Goal: Task Accomplishment & Management: Use online tool/utility

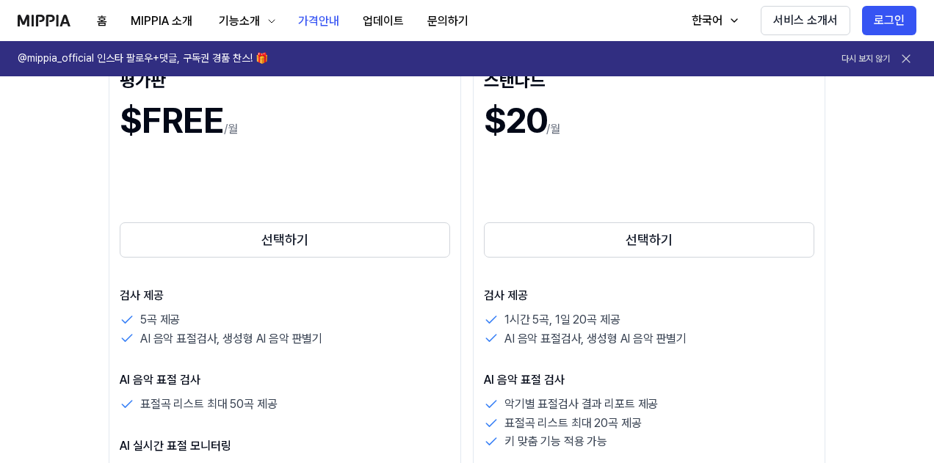
scroll to position [220, 0]
click at [228, 258] on link "선택하기" at bounding box center [285, 240] width 330 height 41
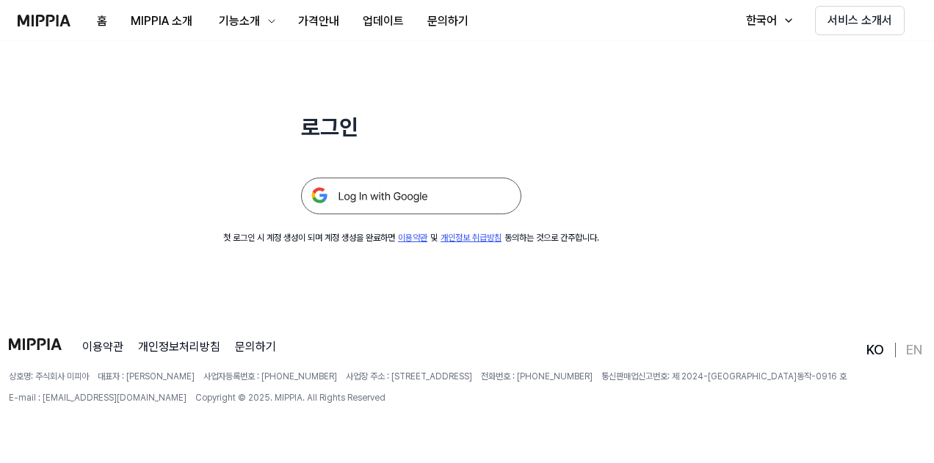
scroll to position [0, 0]
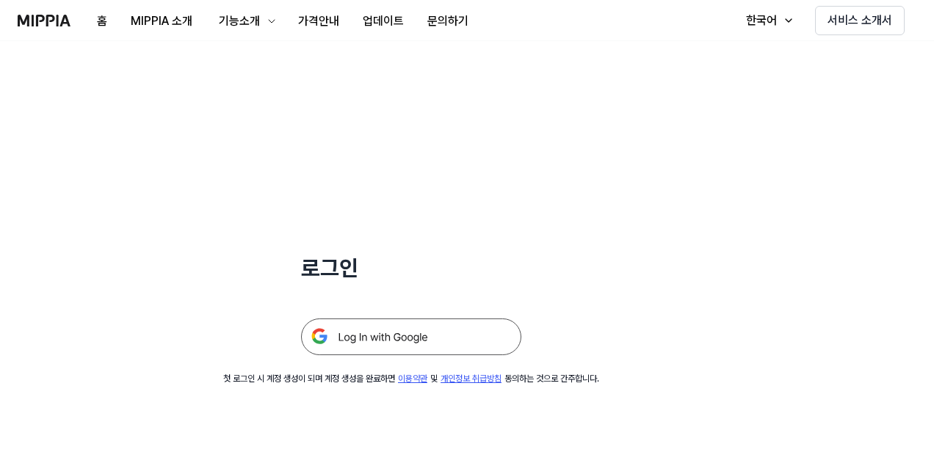
click at [391, 345] on img at bounding box center [411, 337] width 220 height 37
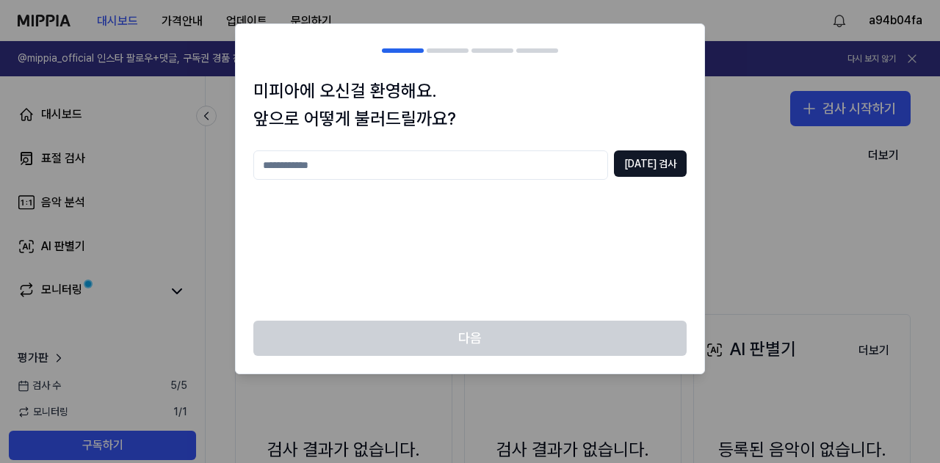
click at [396, 166] on input "text" at bounding box center [430, 164] width 355 height 29
type input "**"
click at [625, 165] on div "** 중복 검사" at bounding box center [469, 164] width 433 height 29
click at [634, 160] on button "중복 검사" at bounding box center [650, 163] width 73 height 26
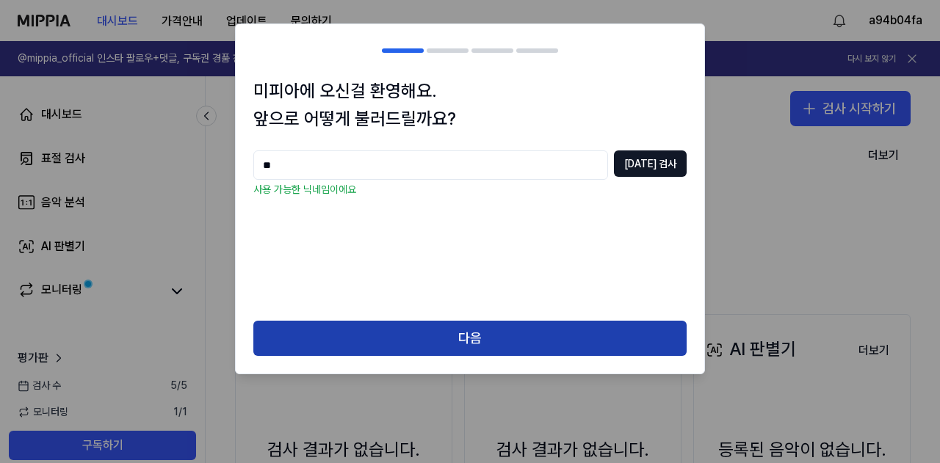
click at [392, 333] on button "다음" at bounding box center [469, 338] width 433 height 35
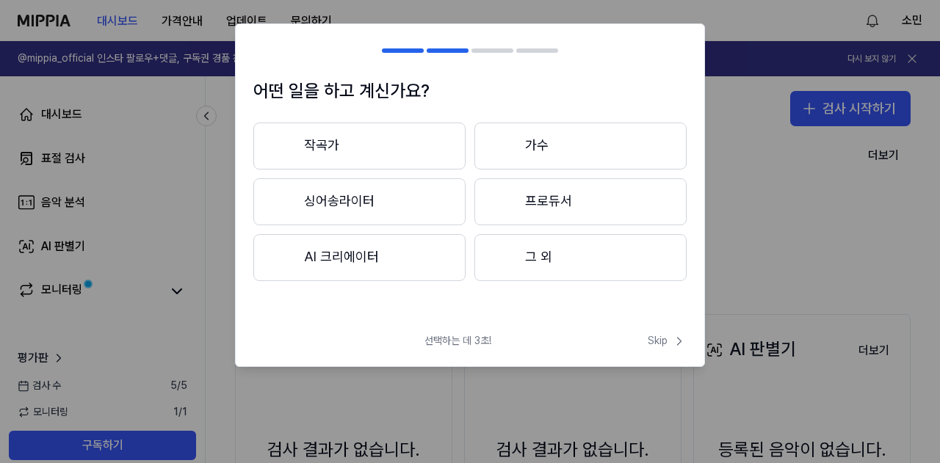
click at [551, 261] on button "그 외" at bounding box center [580, 257] width 212 height 47
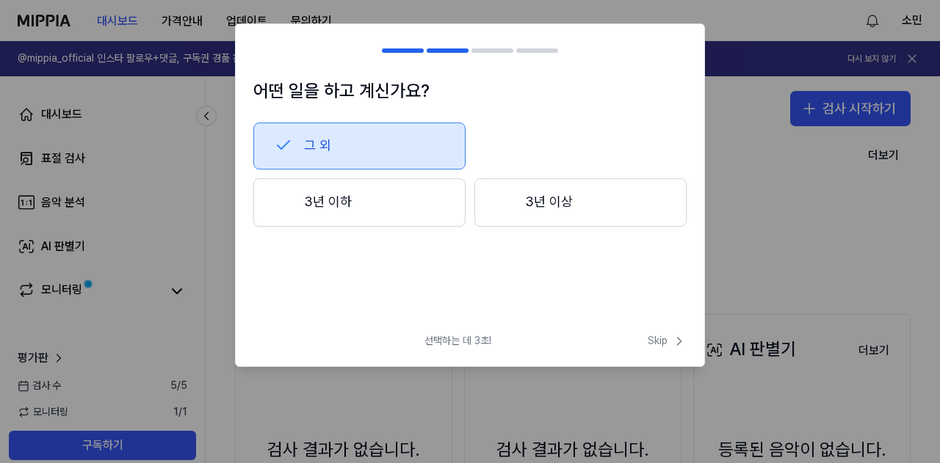
click at [532, 212] on button "3년 이상" at bounding box center [580, 202] width 212 height 48
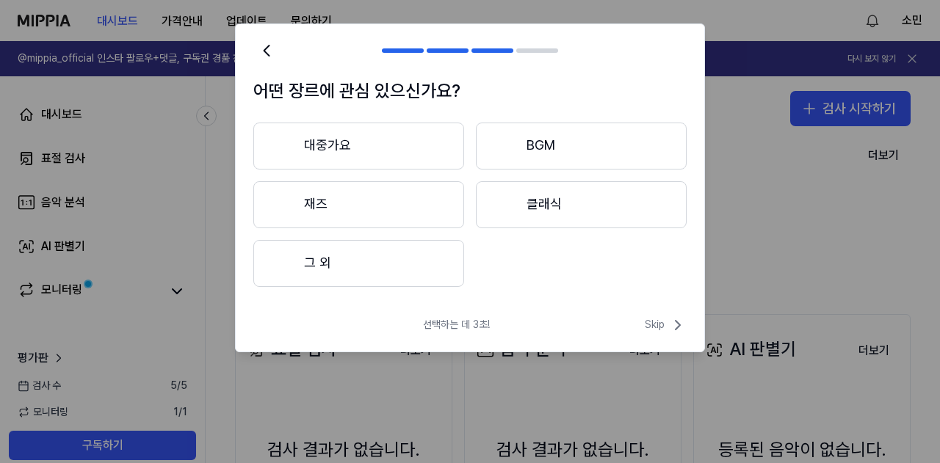
click at [373, 147] on button "대중가요" at bounding box center [358, 146] width 211 height 47
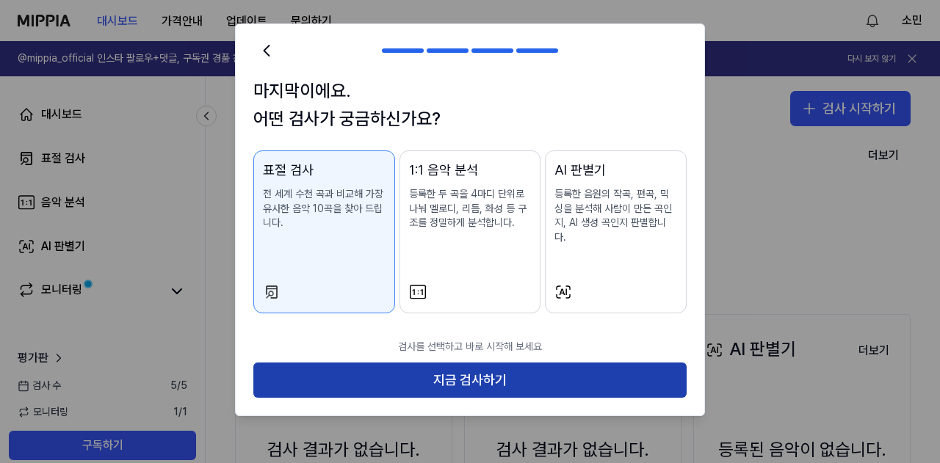
click at [504, 372] on button "지금 검사하기" at bounding box center [469, 380] width 433 height 35
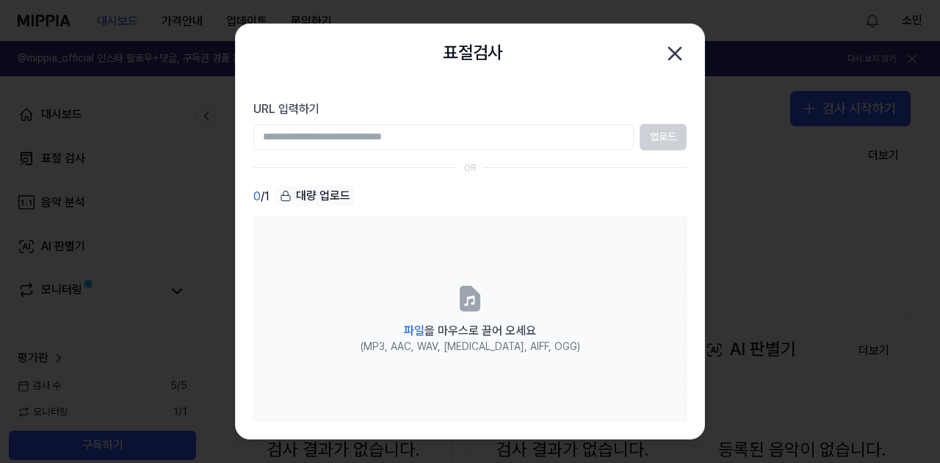
click at [674, 51] on icon "button" at bounding box center [675, 54] width 12 height 12
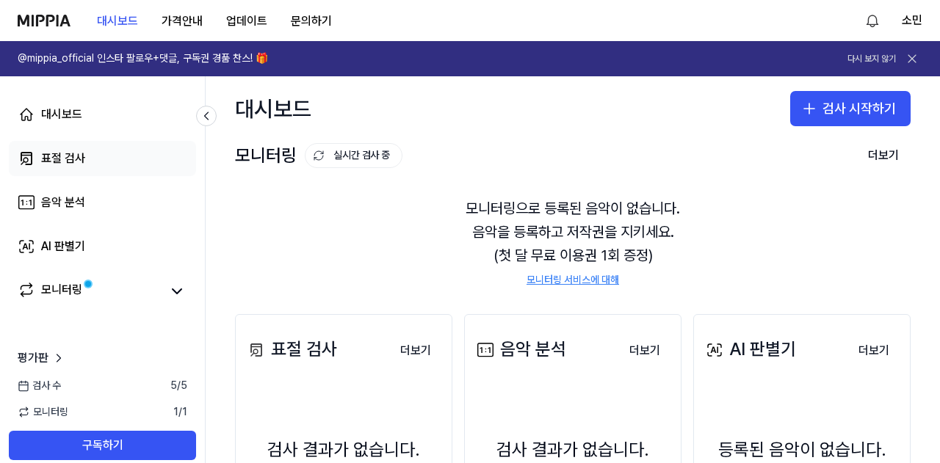
click at [108, 157] on link "표절 검사" at bounding box center [102, 158] width 187 height 35
drag, startPoint x: 489, startPoint y: 102, endPoint x: 533, endPoint y: 87, distance: 46.7
click at [489, 102] on div "대시보드 검사 시작하기" at bounding box center [573, 108] width 734 height 65
click at [87, 161] on link "표절 검사" at bounding box center [102, 158] width 187 height 35
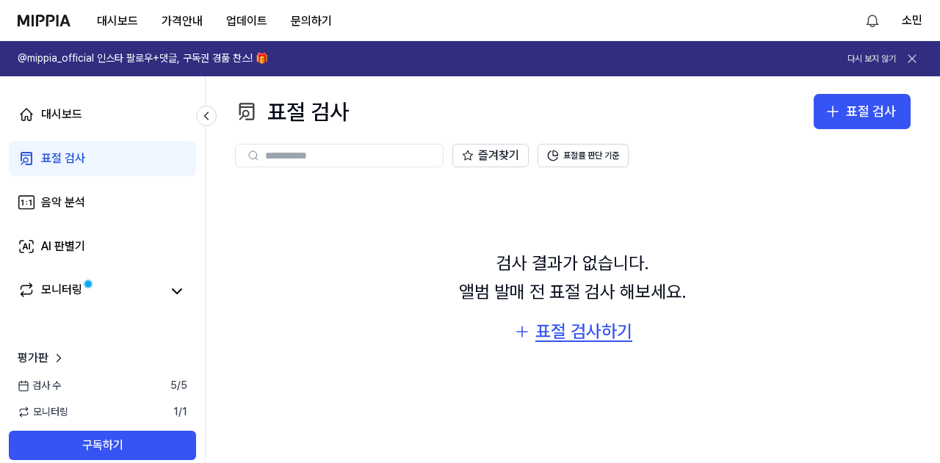
click at [542, 334] on div "표절 검사하기" at bounding box center [583, 332] width 97 height 28
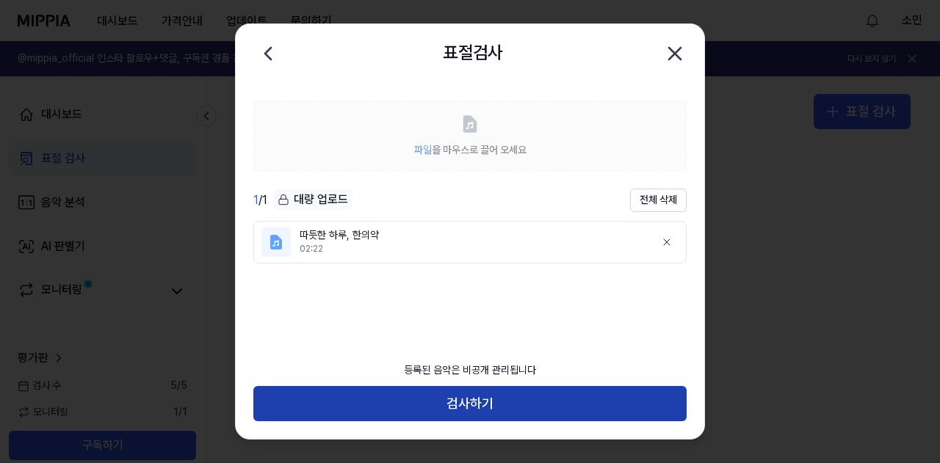
click at [446, 402] on button "검사하기" at bounding box center [469, 403] width 433 height 35
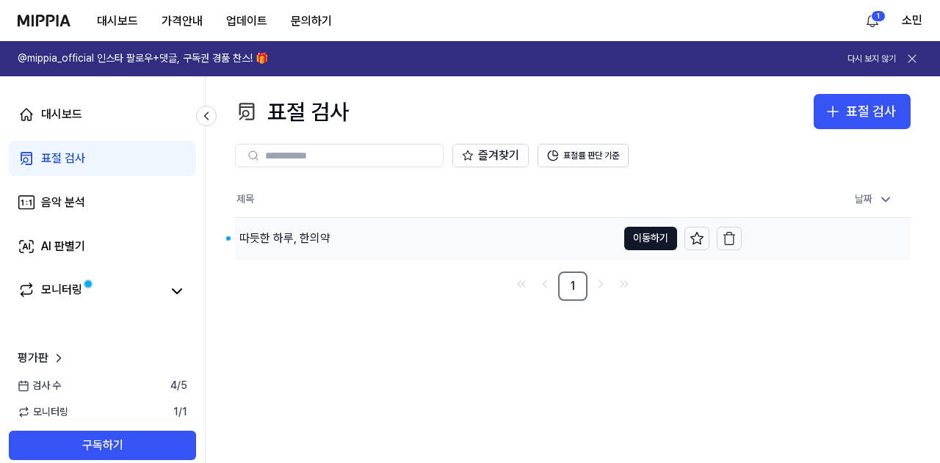
click at [322, 242] on div "따듯한 하루, 한의약" at bounding box center [284, 239] width 91 height 18
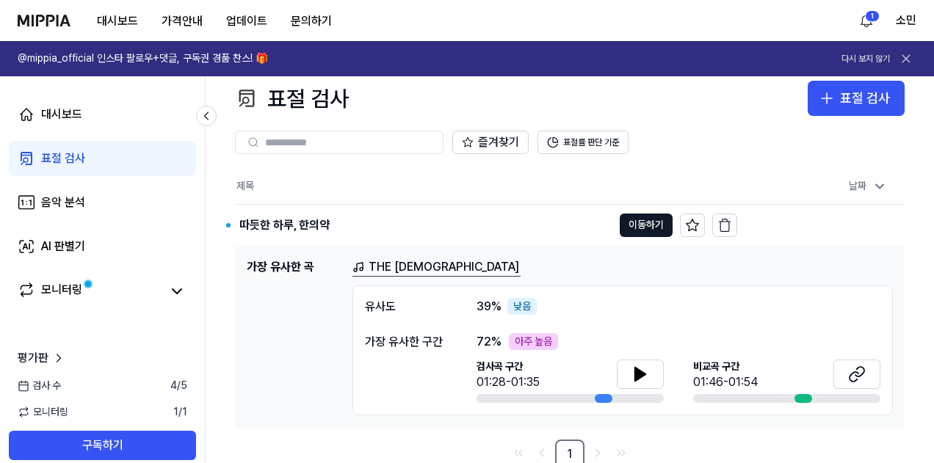
scroll to position [18, 0]
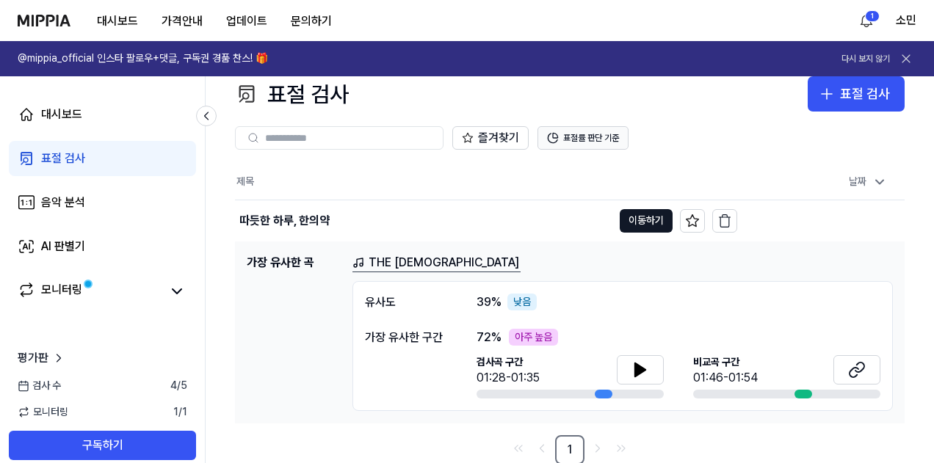
click at [606, 142] on button "표절률 판단 기준" at bounding box center [582, 137] width 91 height 23
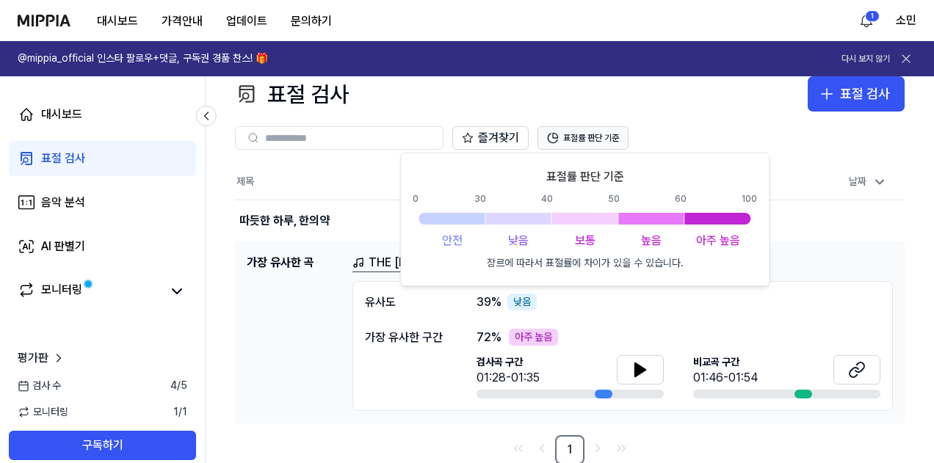
click at [605, 139] on button "표절률 판단 기준" at bounding box center [582, 137] width 91 height 23
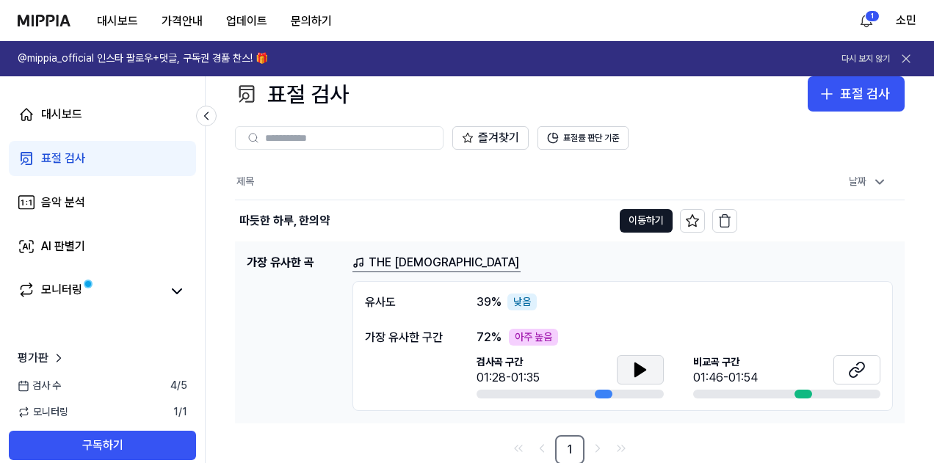
click at [646, 367] on icon at bounding box center [640, 370] width 18 height 18
click at [646, 368] on icon at bounding box center [640, 370] width 18 height 18
click at [856, 367] on icon at bounding box center [853, 372] width 9 height 10
click at [130, 164] on link "표절 검사" at bounding box center [102, 158] width 187 height 35
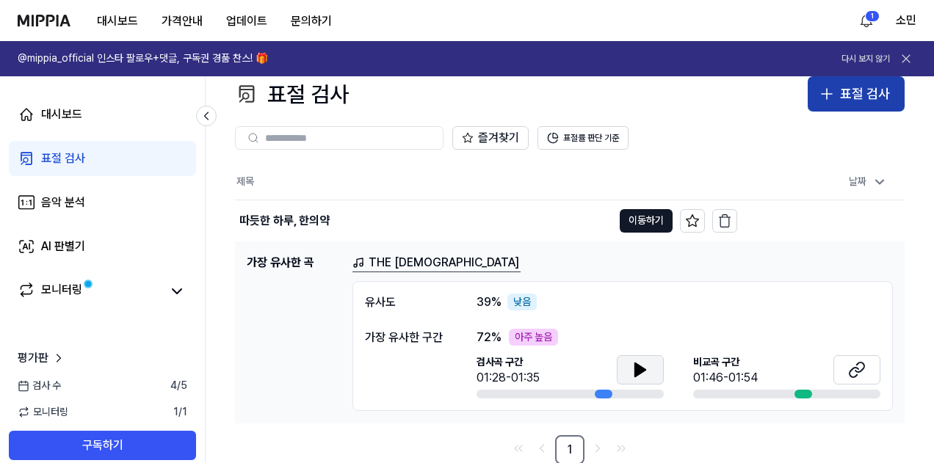
click at [866, 89] on div "표절 검사" at bounding box center [865, 94] width 50 height 21
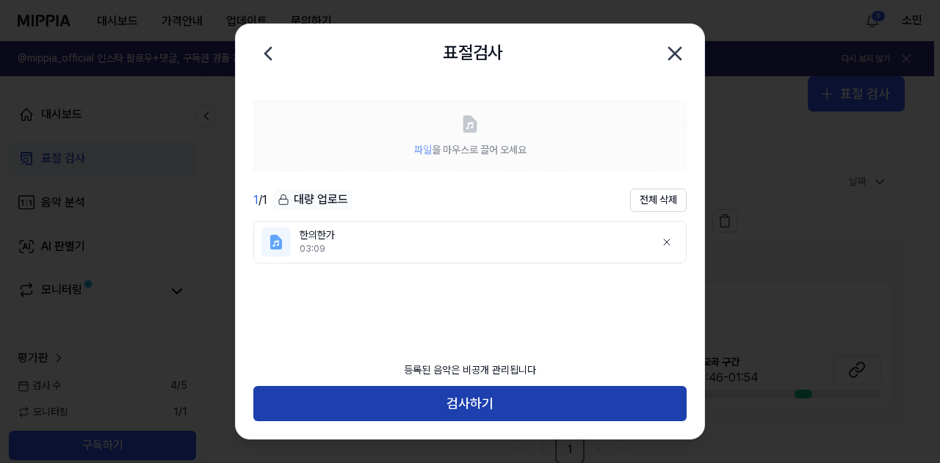
click at [467, 410] on button "검사하기" at bounding box center [469, 403] width 433 height 35
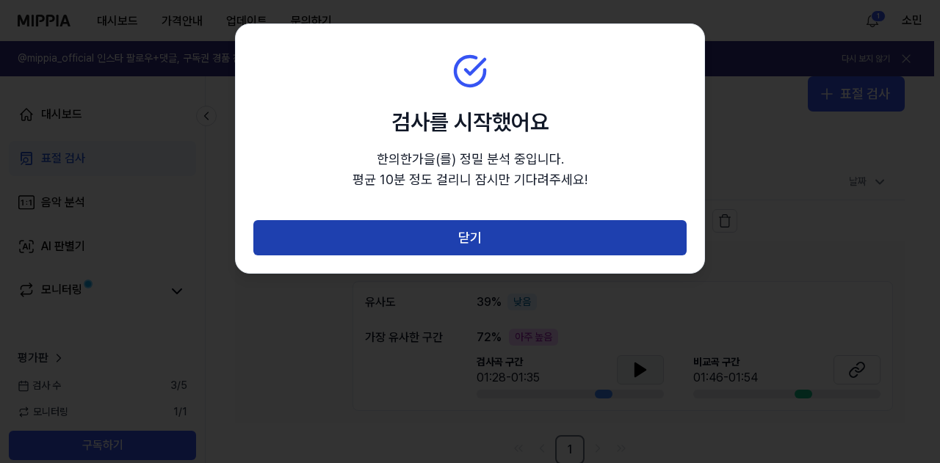
click at [478, 224] on button "닫기" at bounding box center [469, 237] width 433 height 35
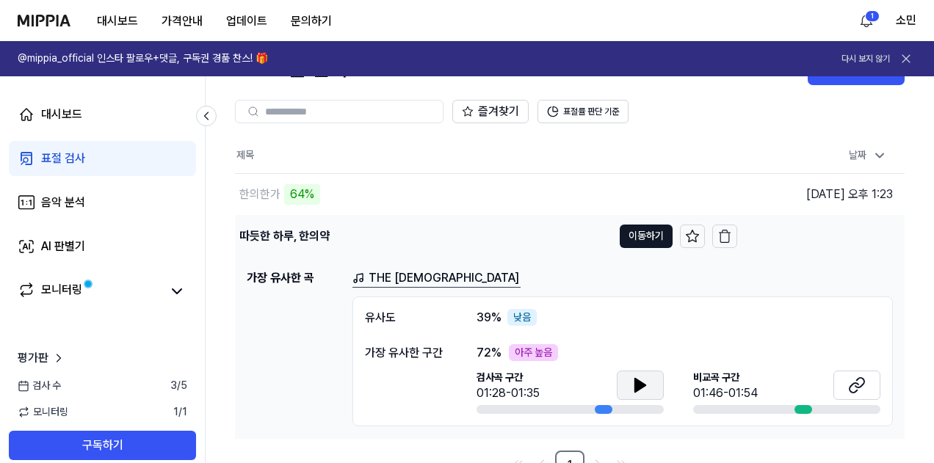
scroll to position [59, 0]
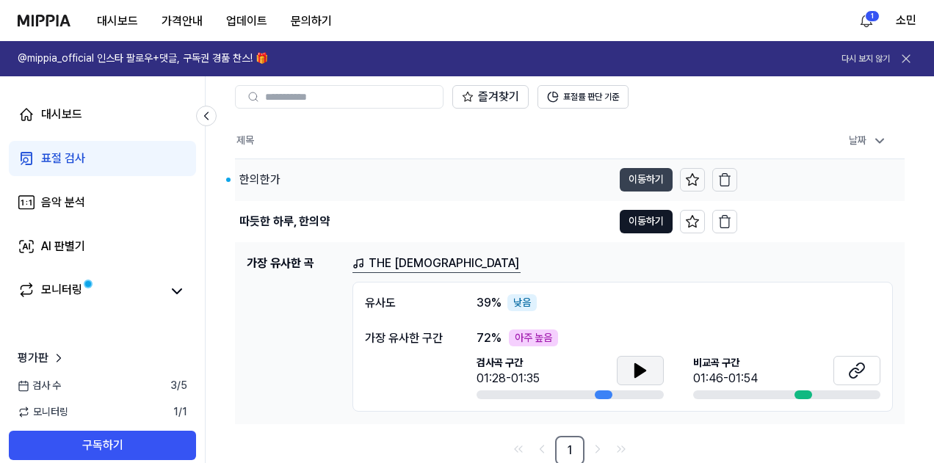
click at [630, 180] on button "이동하기" at bounding box center [646, 179] width 53 height 23
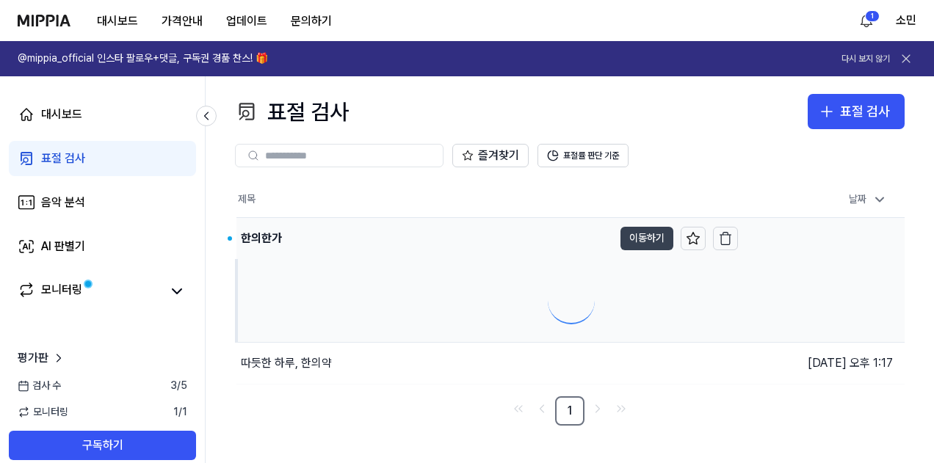
scroll to position [0, 0]
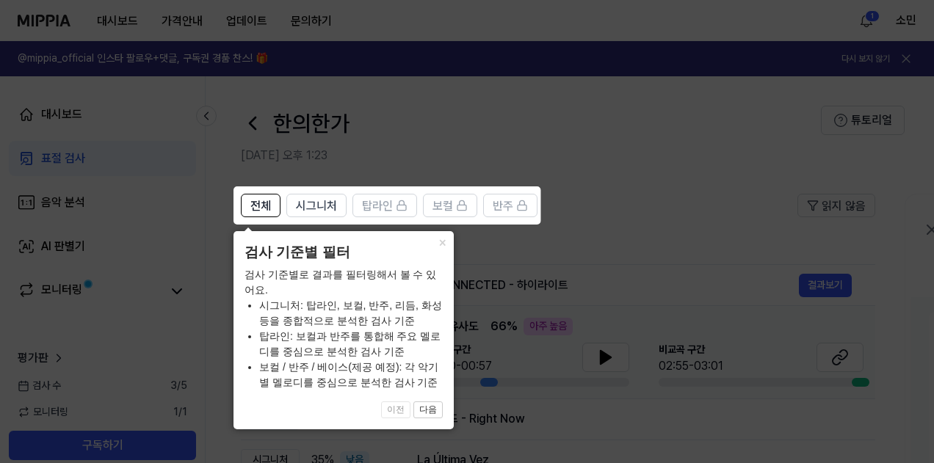
click at [634, 162] on icon at bounding box center [470, 231] width 940 height 463
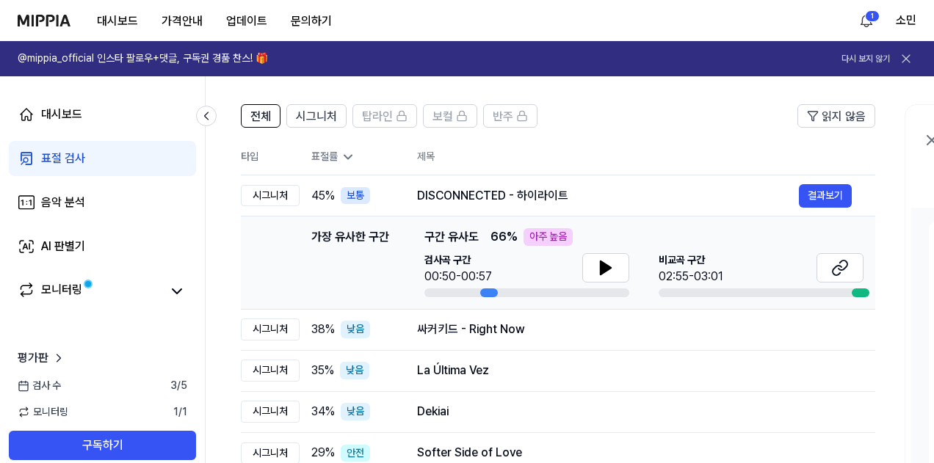
scroll to position [73, 0]
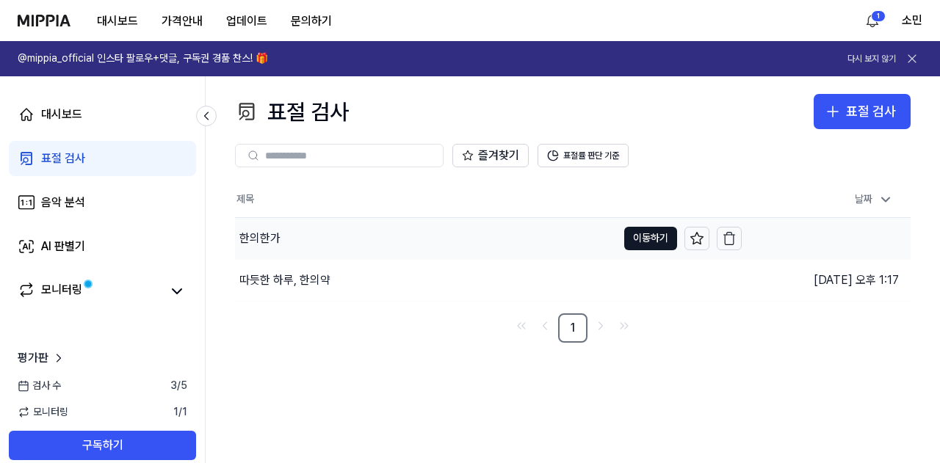
click at [332, 236] on div "한의한가" at bounding box center [426, 238] width 382 height 41
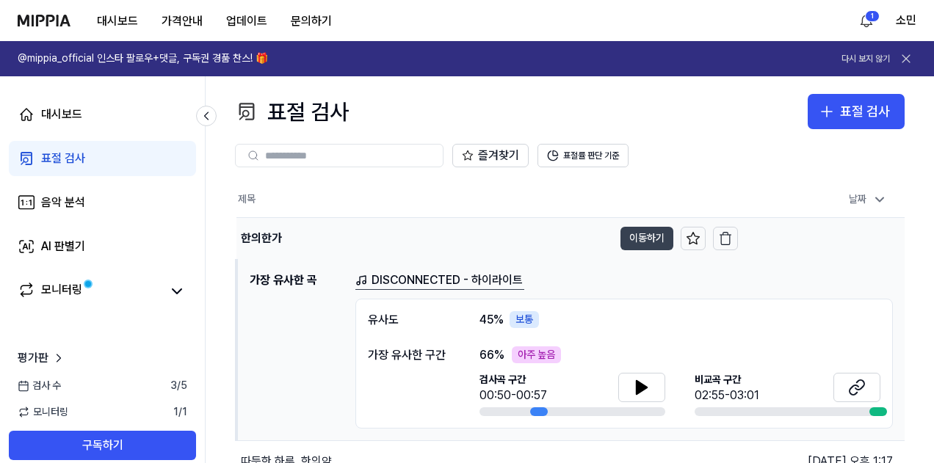
scroll to position [59, 0]
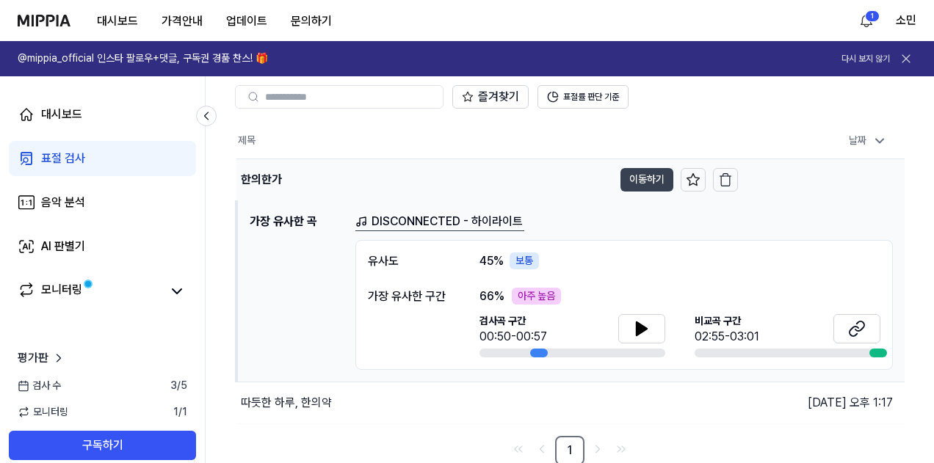
click at [649, 181] on button "이동하기" at bounding box center [646, 179] width 53 height 23
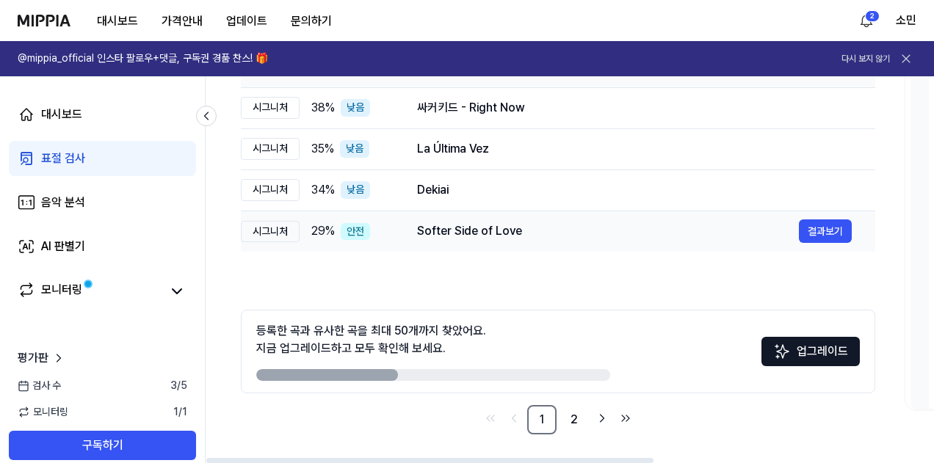
scroll to position [311, 0]
click at [574, 427] on link "2" at bounding box center [573, 419] width 29 height 29
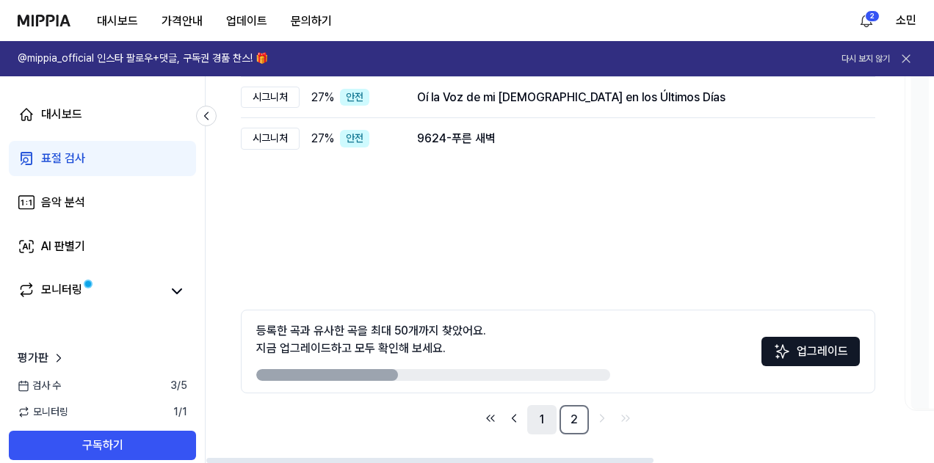
click at [552, 422] on link "1" at bounding box center [541, 419] width 29 height 29
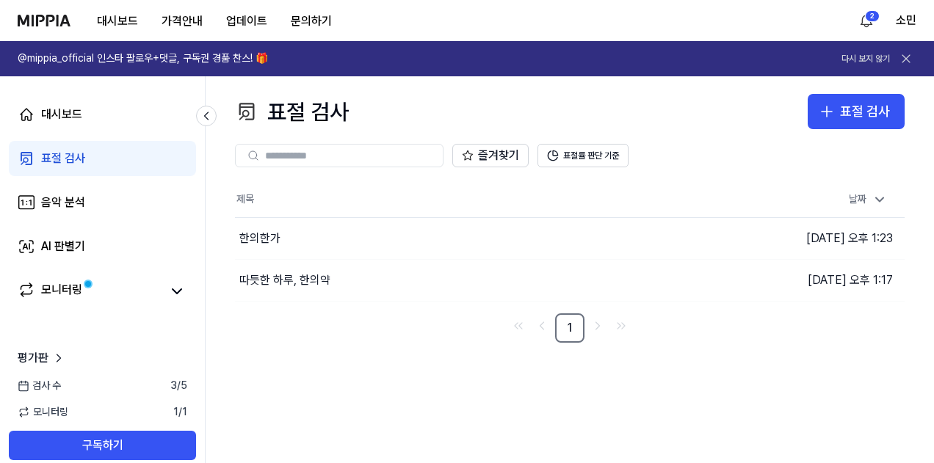
scroll to position [0, 0]
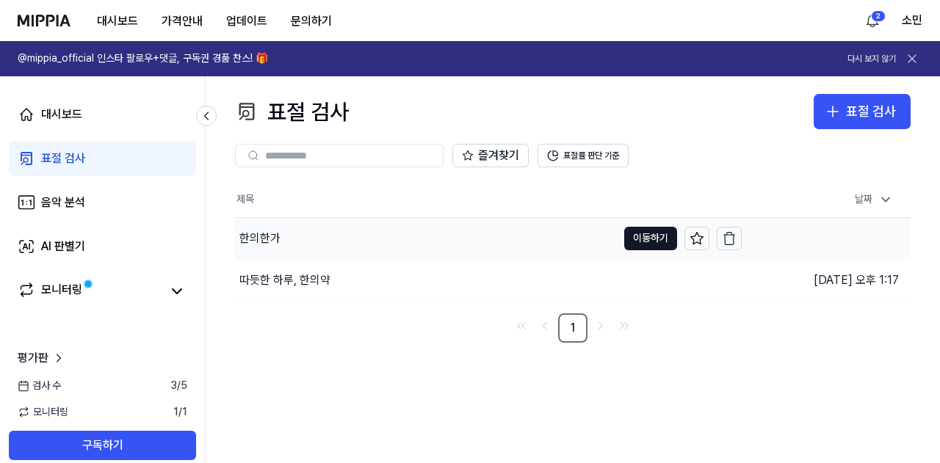
click at [298, 242] on div "한의한가" at bounding box center [426, 238] width 382 height 41
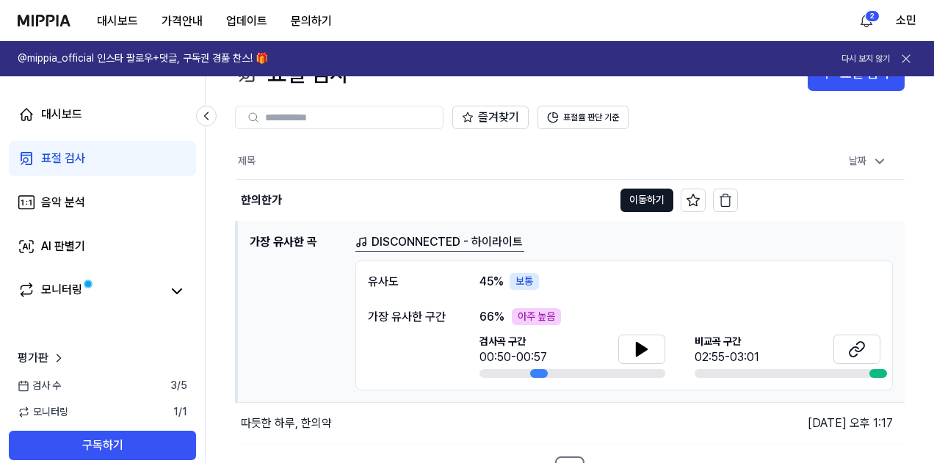
scroll to position [59, 0]
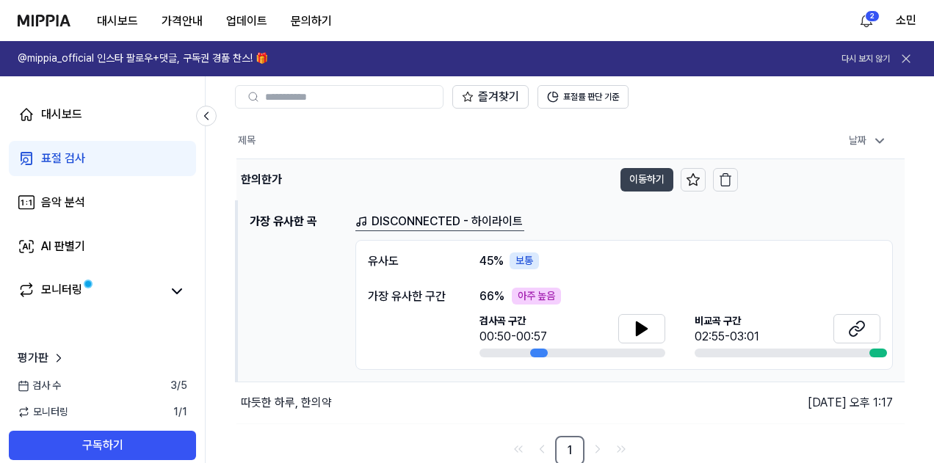
click at [667, 185] on button "이동하기" at bounding box center [646, 179] width 53 height 23
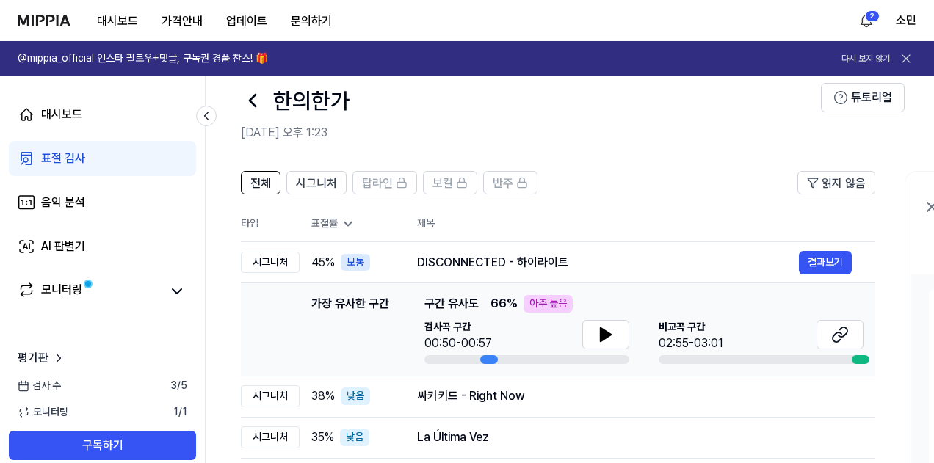
scroll to position [0, 0]
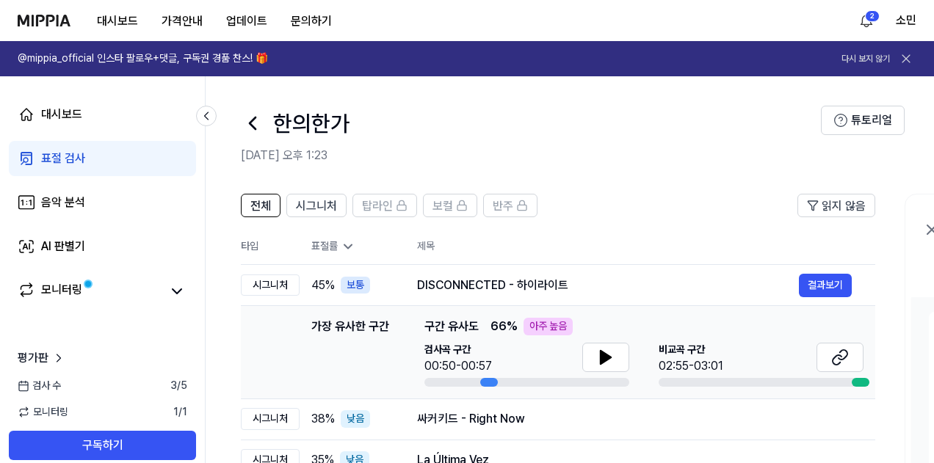
click at [249, 117] on icon at bounding box center [252, 123] width 23 height 23
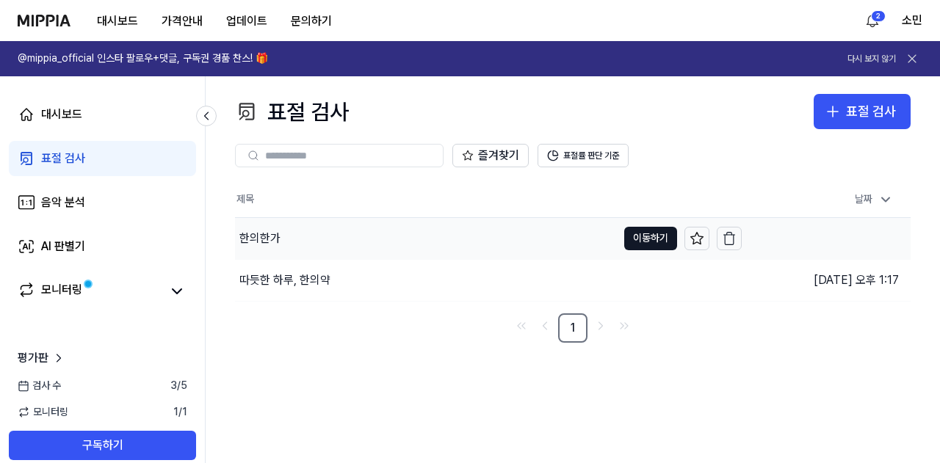
click at [278, 239] on div "한의한가" at bounding box center [259, 239] width 41 height 18
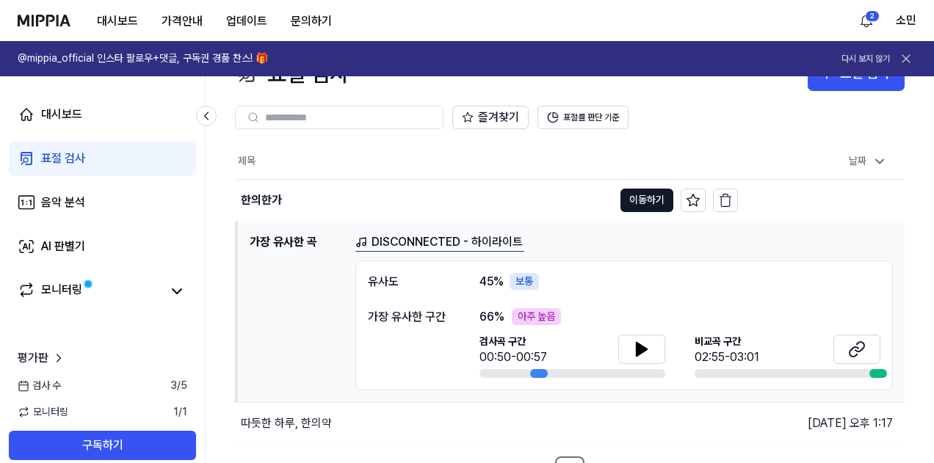
scroll to position [59, 0]
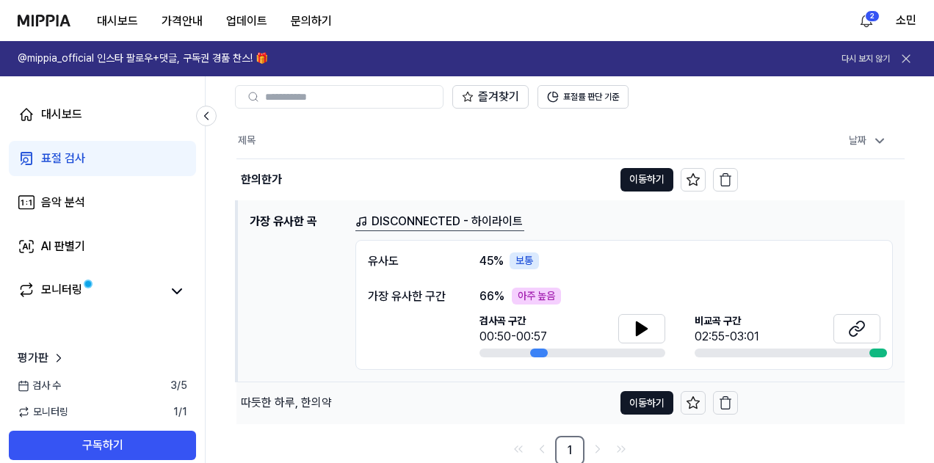
click at [303, 399] on div "따듯한 하루, 한의약" at bounding box center [286, 403] width 91 height 18
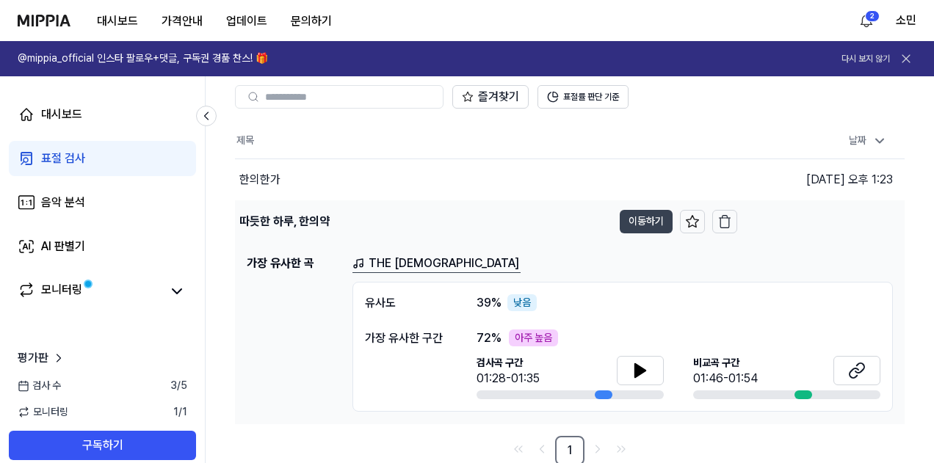
click at [645, 218] on button "이동하기" at bounding box center [646, 221] width 53 height 23
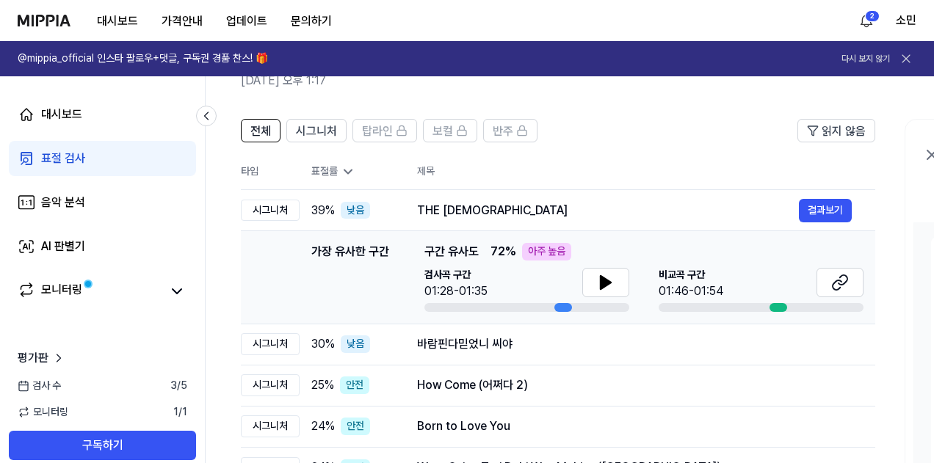
scroll to position [147, 0]
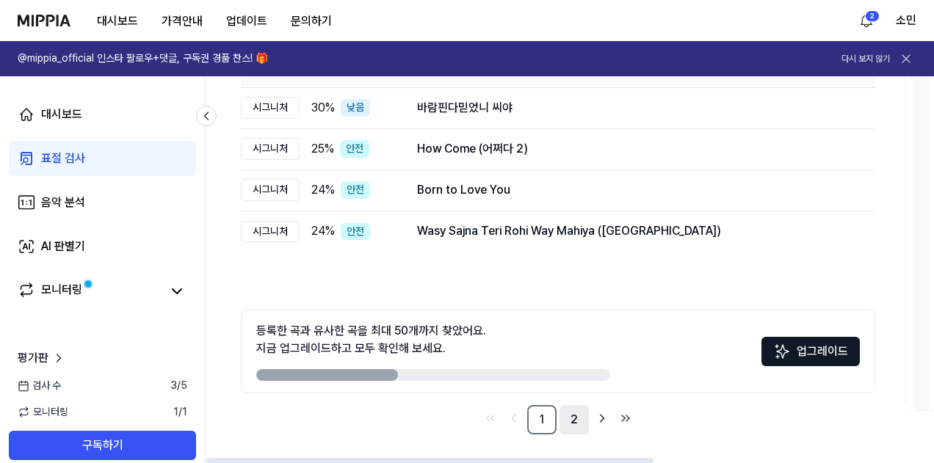
click at [570, 418] on link "2" at bounding box center [573, 419] width 29 height 29
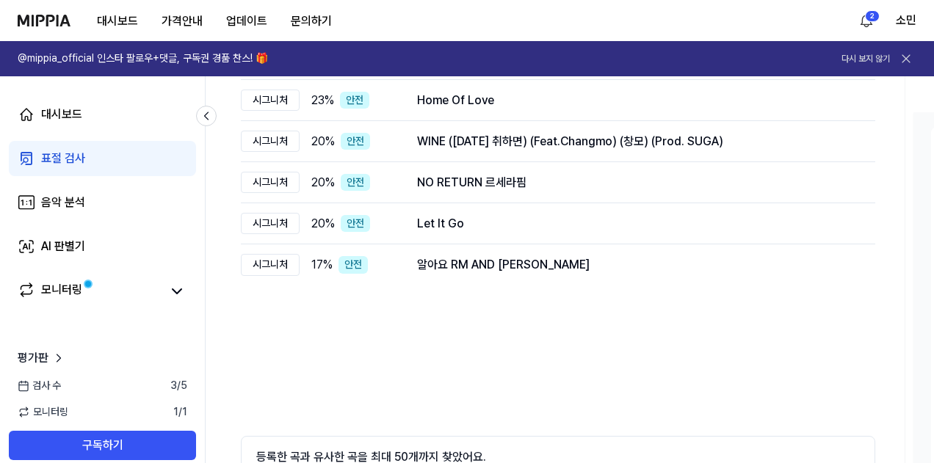
scroll to position [73, 0]
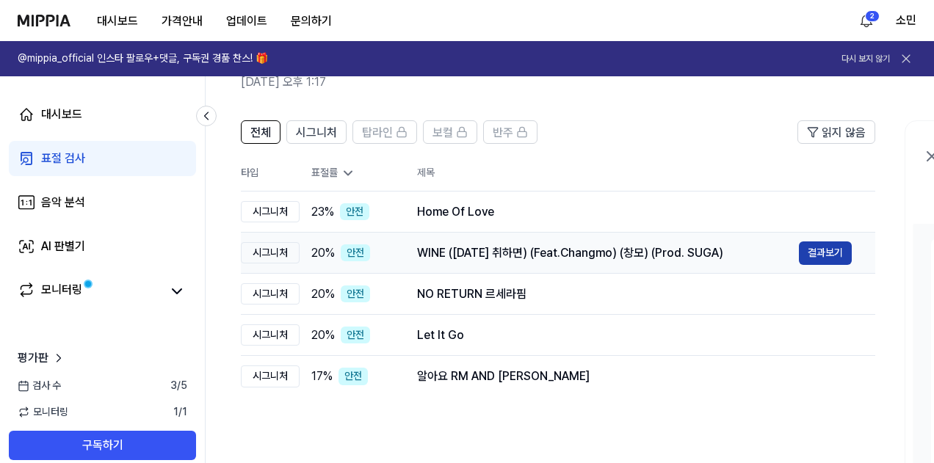
click at [803, 246] on button "결과보기" at bounding box center [825, 253] width 53 height 23
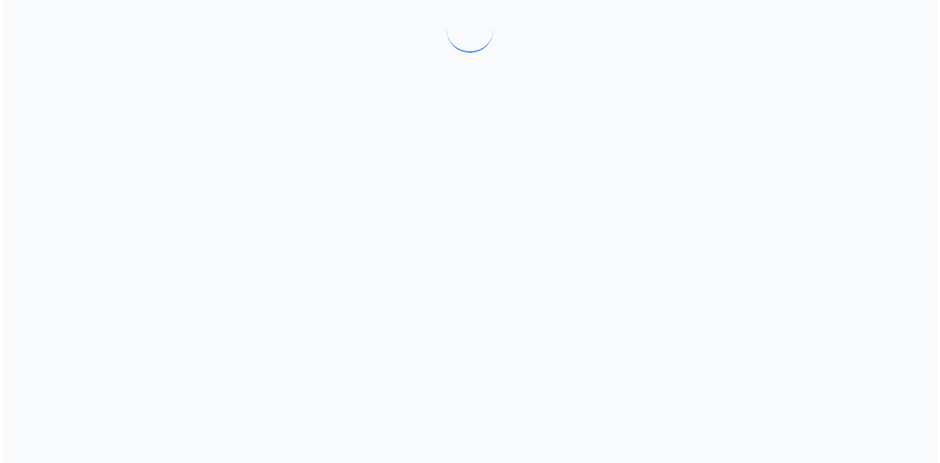
scroll to position [0, 0]
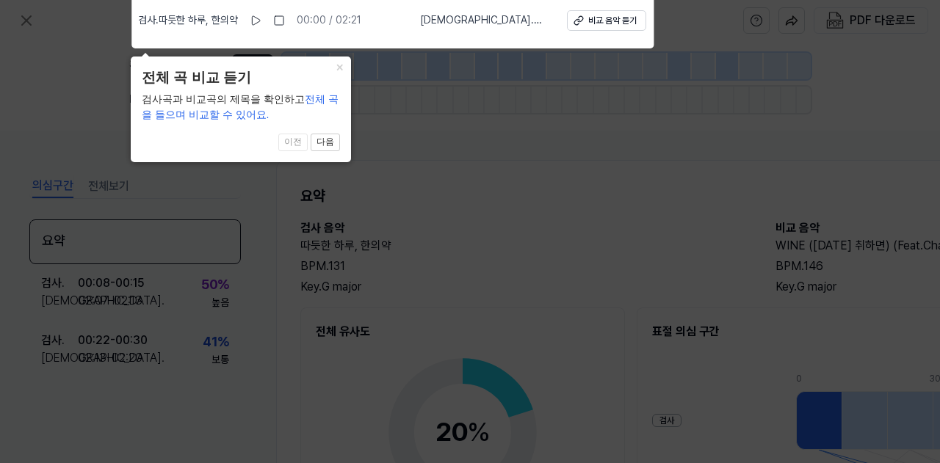
click at [460, 138] on icon at bounding box center [470, 228] width 940 height 471
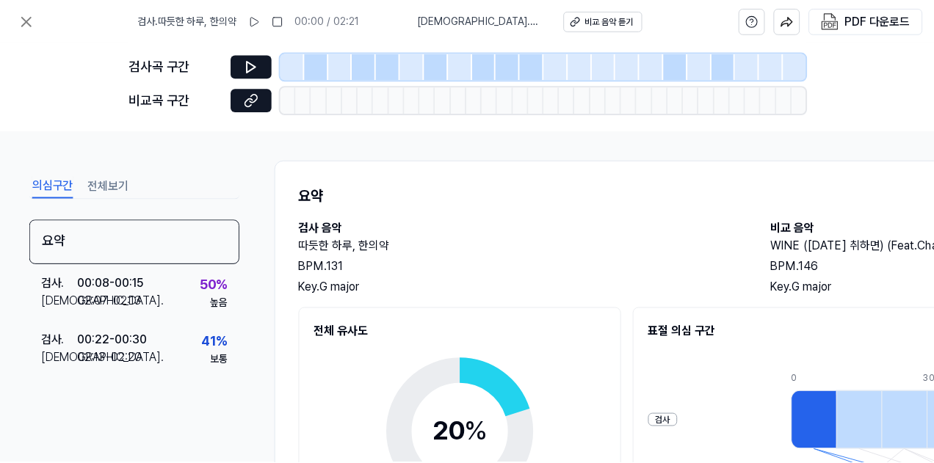
scroll to position [73, 0]
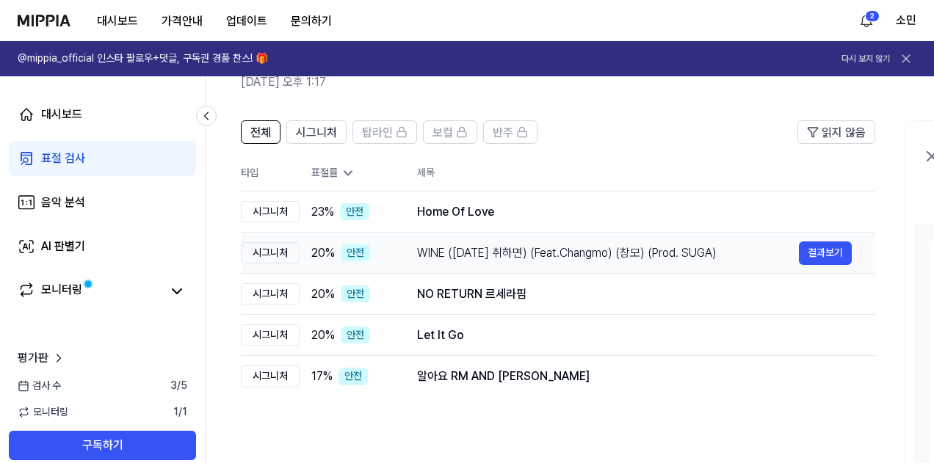
click at [521, 258] on div "WINE (오늘 취하면) (Feat.Changmo) (창모) (Prod. SUGA)" at bounding box center [608, 253] width 382 height 18
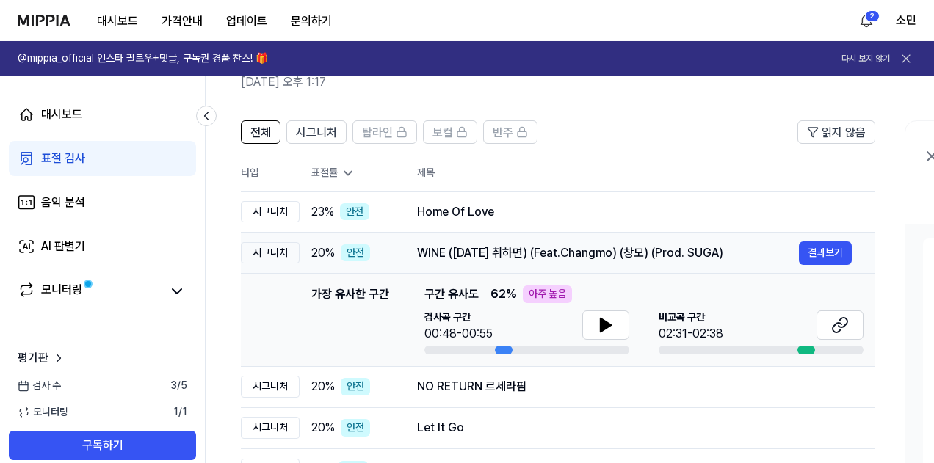
click at [507, 255] on div "WINE (오늘 취하면) (Feat.Changmo) (창모) (Prod. SUGA)" at bounding box center [608, 253] width 382 height 18
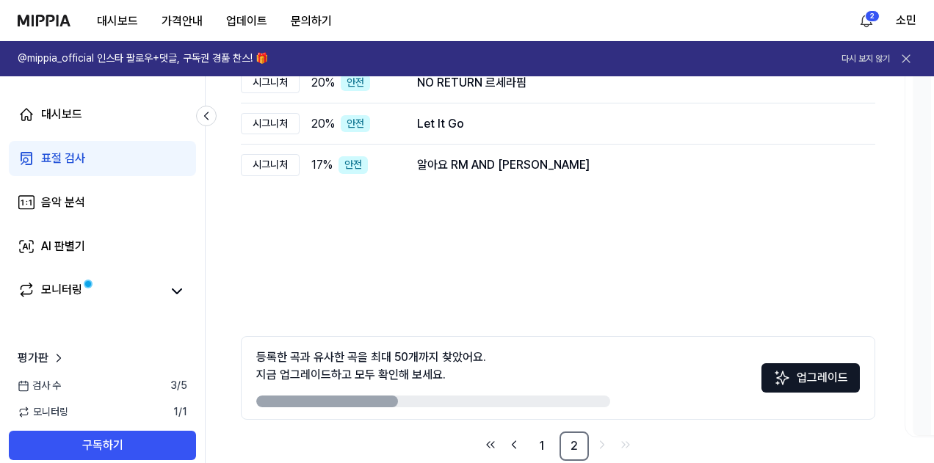
scroll to position [294, 0]
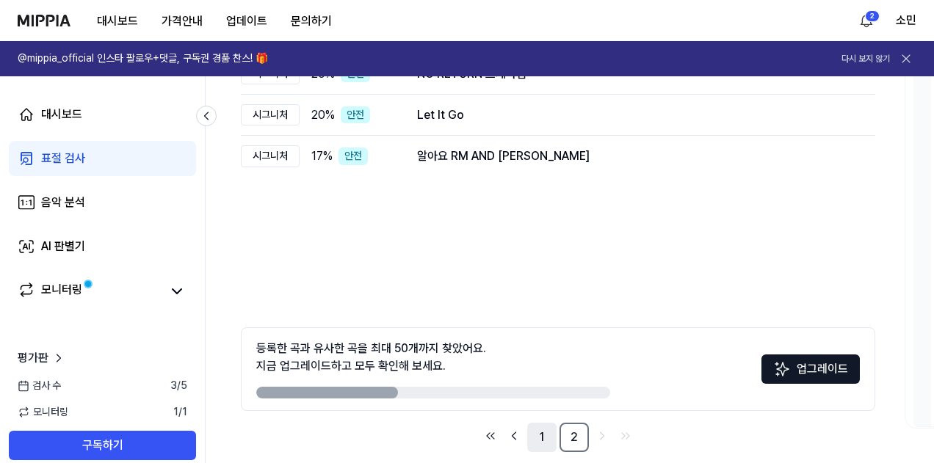
click at [541, 432] on link "1" at bounding box center [541, 437] width 29 height 29
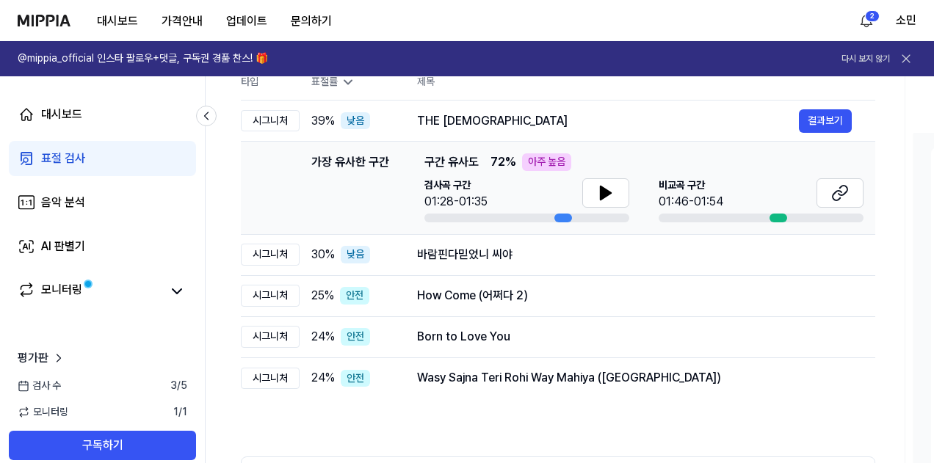
scroll to position [73, 0]
